Goal: Task Accomplishment & Management: Use online tool/utility

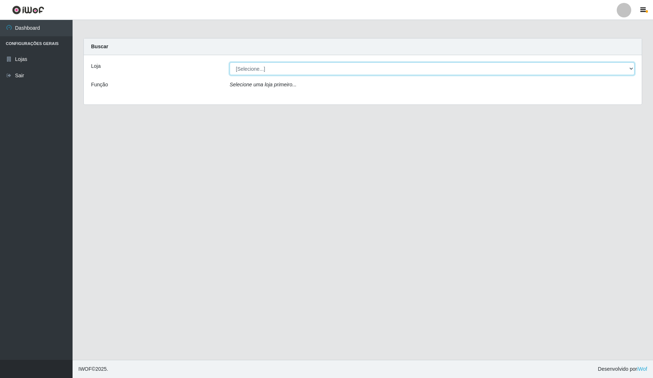
click at [288, 66] on select "[Selecione...] Rede Compras Supermercados - LOJA 4" at bounding box center [431, 68] width 405 height 13
select select "159"
click at [229, 62] on select "[Selecione...] Rede Compras Supermercados - LOJA 4" at bounding box center [431, 68] width 405 height 13
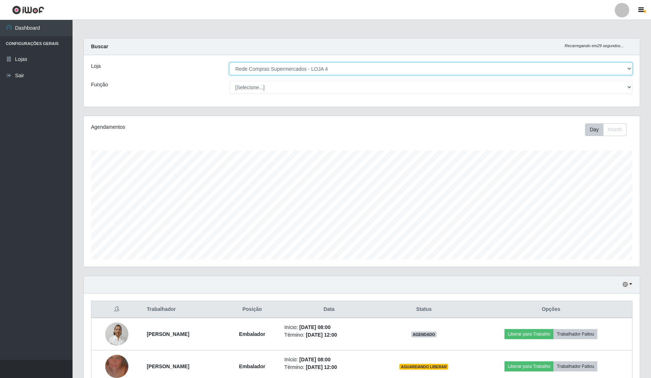
scroll to position [151, 555]
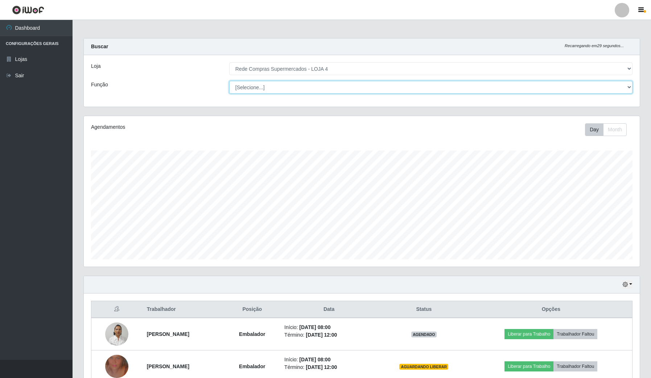
click at [286, 87] on select "[Selecione...] ASG ASG + ASG ++ Balconista Balconista + Balconista ++ Embalador…" at bounding box center [430, 87] width 403 height 13
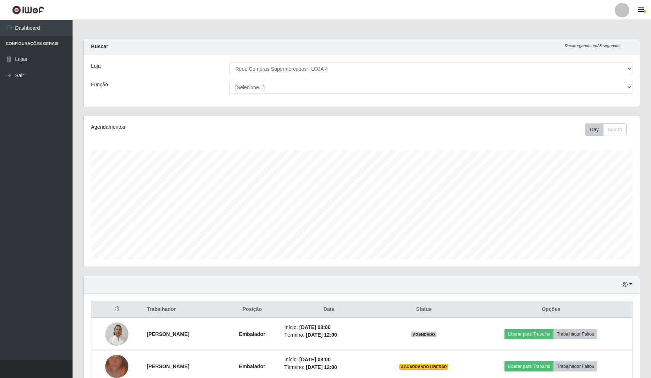
click at [181, 104] on div "Loja [Selecione...] Rede Compras Supermercados - LOJA 4 Função [Selecione...] A…" at bounding box center [362, 80] width 556 height 51
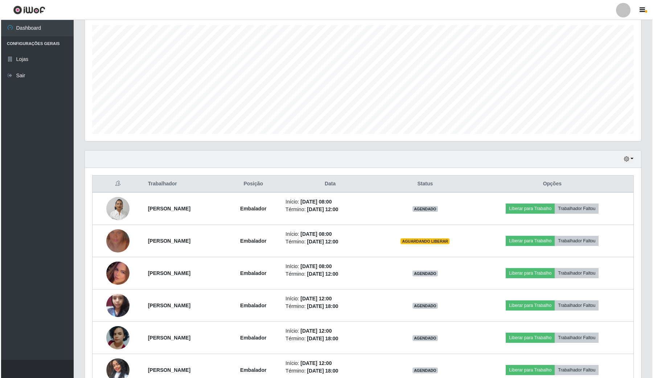
scroll to position [136, 0]
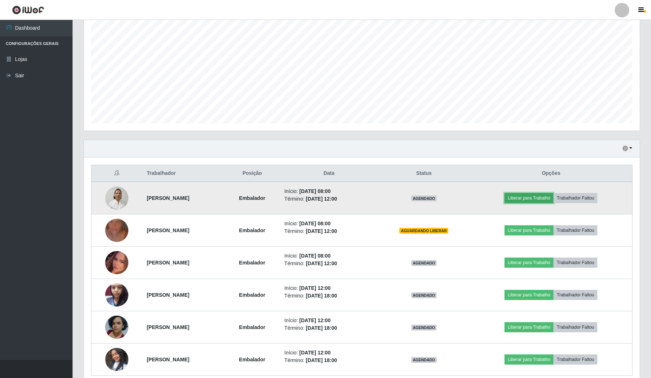
click at [545, 198] on button "Liberar para Trabalho" at bounding box center [528, 198] width 49 height 10
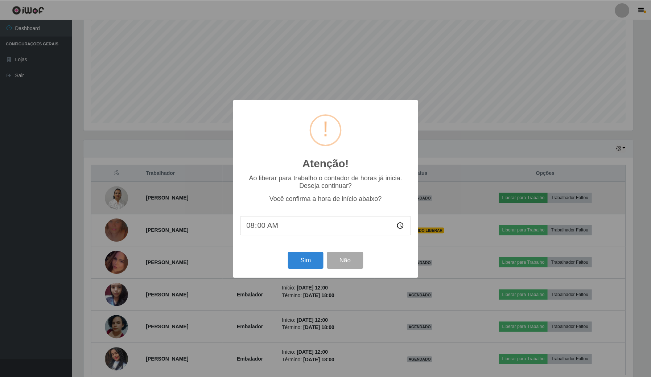
scroll to position [151, 550]
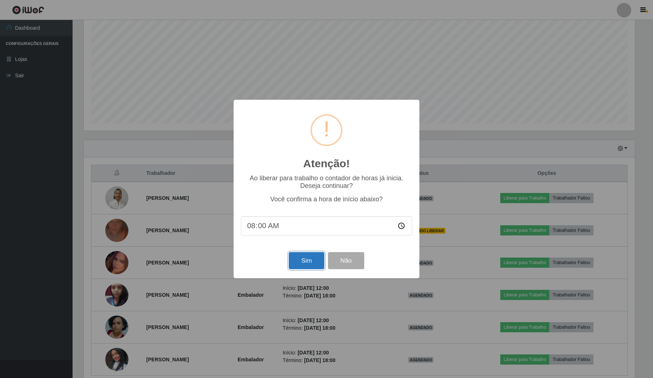
click at [303, 260] on button "Sim" at bounding box center [306, 260] width 35 height 17
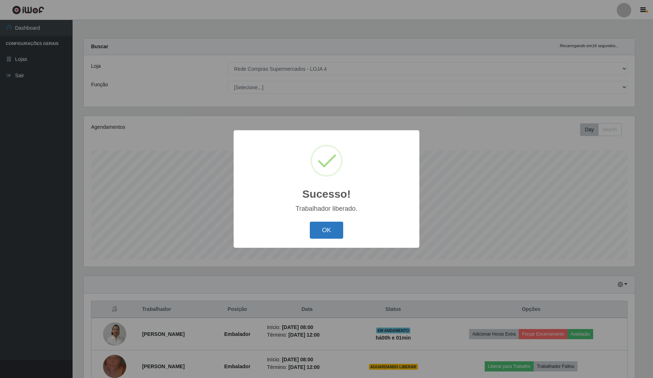
click at [327, 225] on button "OK" at bounding box center [327, 230] width 34 height 17
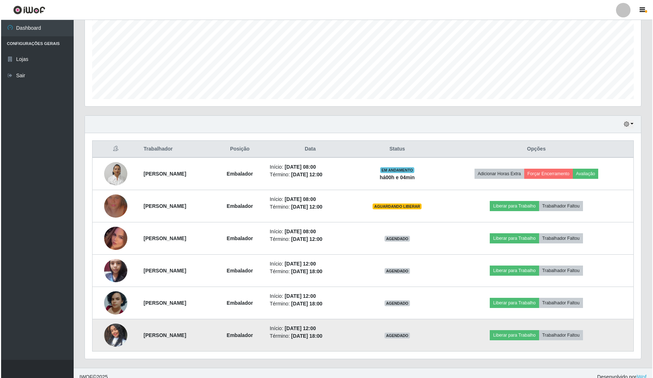
scroll to position [169, 0]
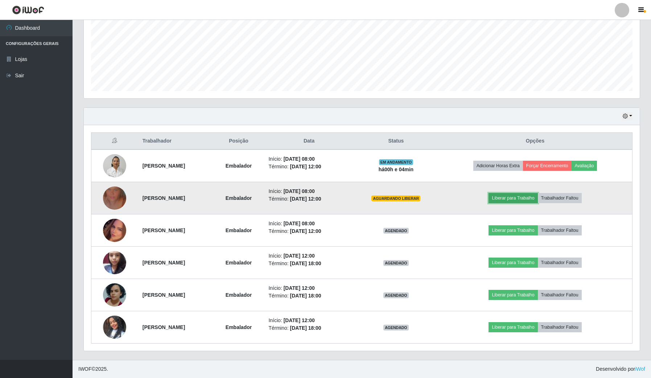
click at [525, 199] on button "Liberar para Trabalho" at bounding box center [512, 198] width 49 height 10
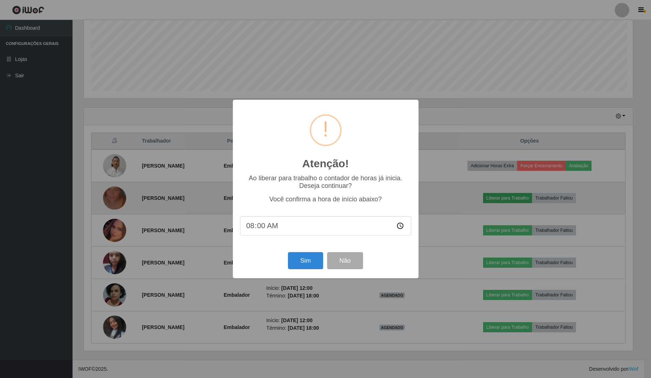
scroll to position [151, 550]
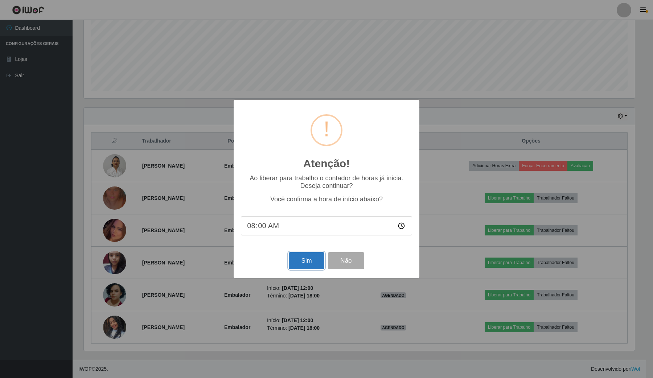
click at [298, 262] on button "Sim" at bounding box center [306, 260] width 35 height 17
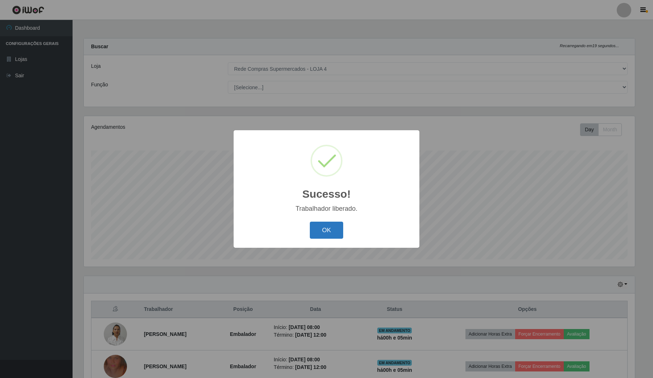
click at [318, 232] on button "OK" at bounding box center [327, 230] width 34 height 17
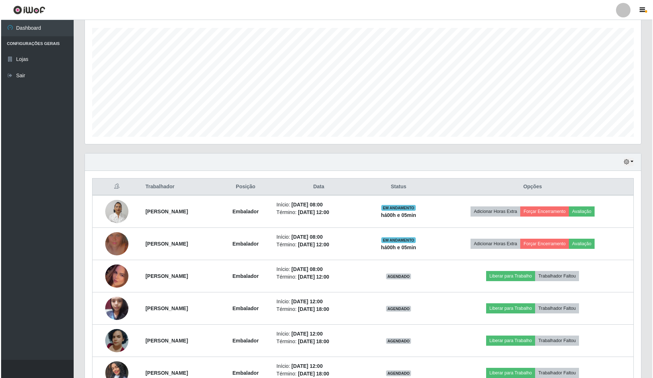
scroll to position [136, 0]
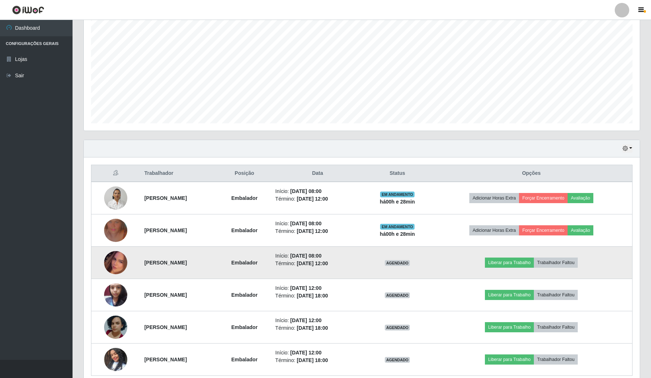
click at [108, 261] on img at bounding box center [115, 262] width 23 height 41
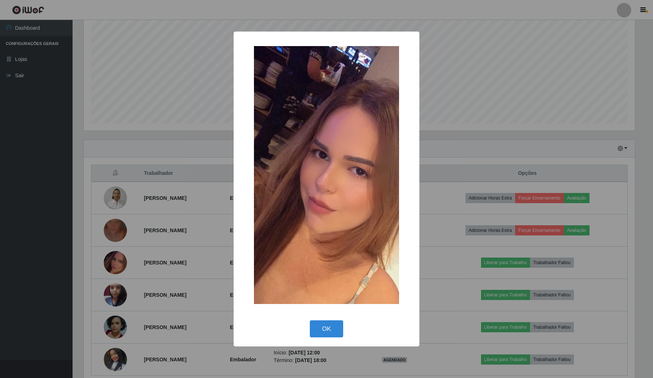
click at [6, 269] on div "× OK Cancel" at bounding box center [326, 189] width 653 height 378
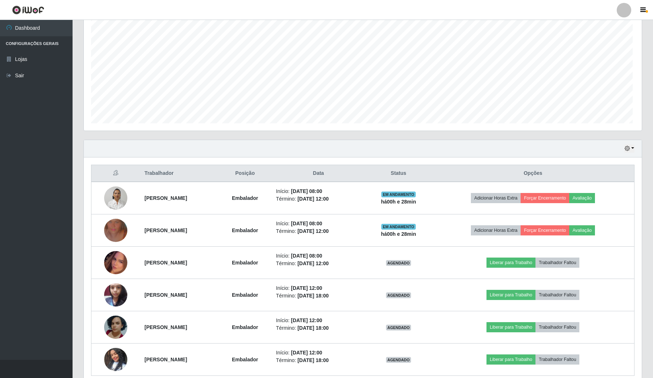
scroll to position [151, 555]
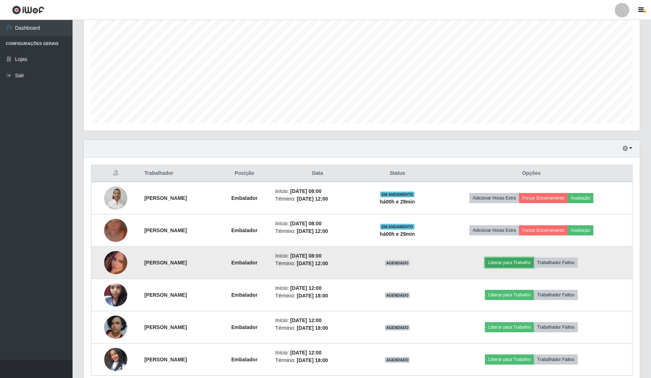
click at [517, 265] on button "Liberar para Trabalho" at bounding box center [509, 262] width 49 height 10
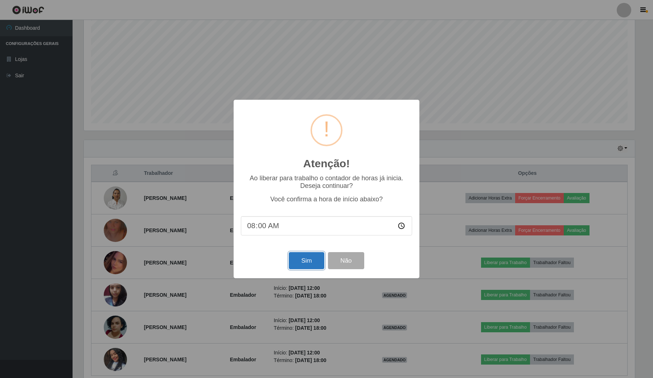
click at [313, 257] on button "Sim" at bounding box center [306, 260] width 35 height 17
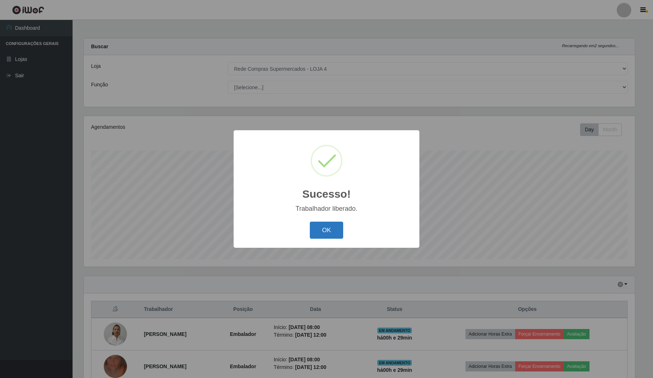
click at [338, 229] on button "OK" at bounding box center [327, 230] width 34 height 17
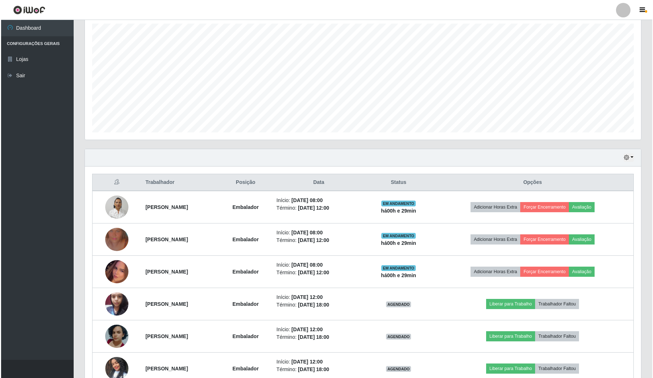
scroll to position [136, 0]
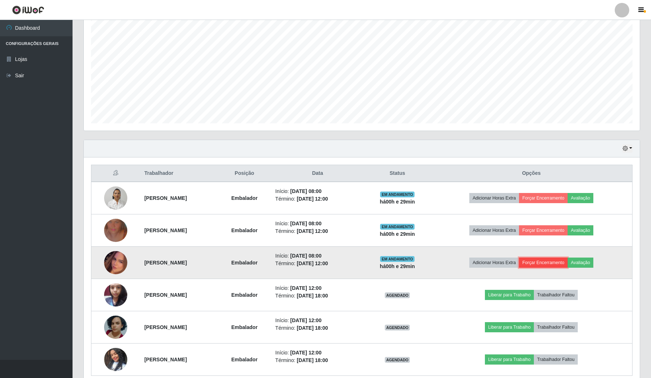
click at [550, 263] on button "Forçar Encerramento" at bounding box center [543, 262] width 49 height 10
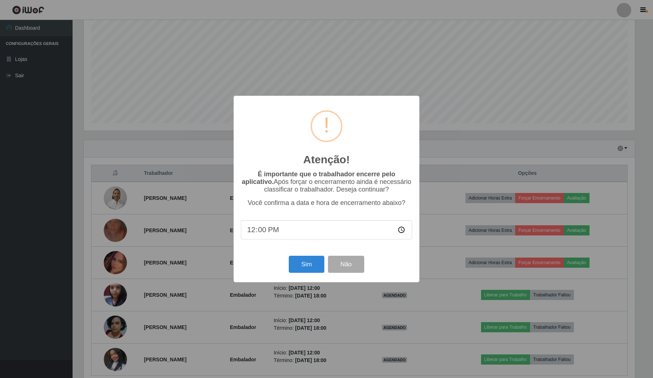
click at [401, 232] on input "12:00" at bounding box center [326, 229] width 171 height 19
click at [399, 231] on input "12:00" at bounding box center [326, 229] width 171 height 19
type input "08:02"
click at [381, 261] on div "Sim Não" at bounding box center [326, 264] width 171 height 21
click at [310, 265] on button "Sim" at bounding box center [306, 264] width 35 height 17
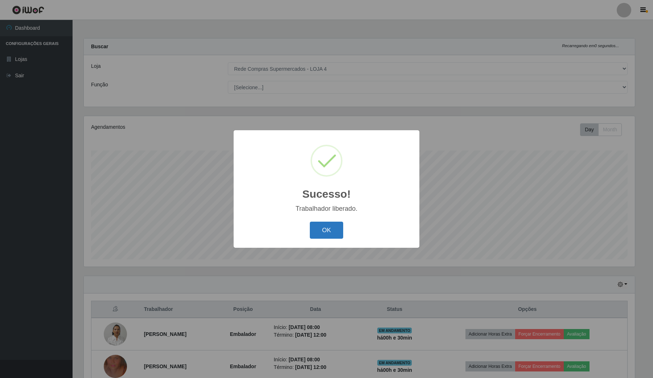
click at [328, 229] on button "OK" at bounding box center [327, 230] width 34 height 17
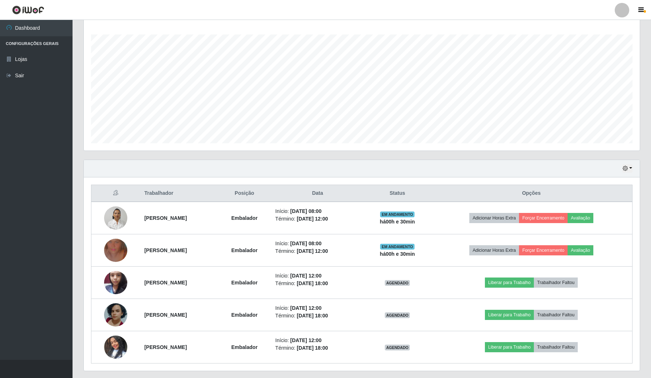
scroll to position [136, 0]
